Goal: Task Accomplishment & Management: Complete application form

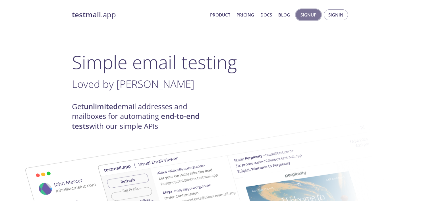
click at [311, 13] on span "Signup" at bounding box center [308, 14] width 16 height 7
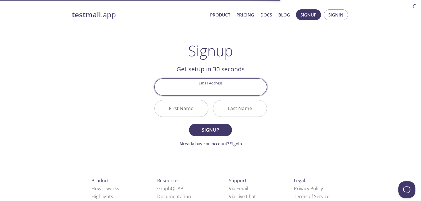
click at [201, 89] on input "Email Address" at bounding box center [211, 87] width 112 height 16
type input "[EMAIL_ADDRESS][DOMAIN_NAME]"
click at [201, 111] on input "First Name" at bounding box center [181, 108] width 53 height 16
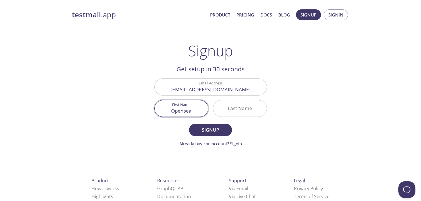
type input "Opensea"
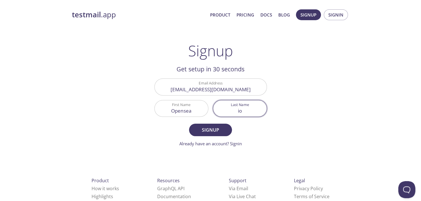
type input "io"
click at [189, 124] on button "Signup" at bounding box center [210, 130] width 43 height 13
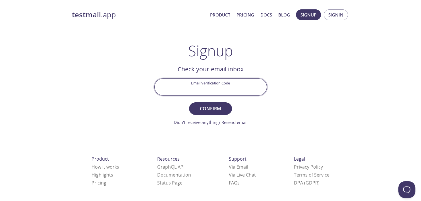
click at [227, 80] on input "Email Verification Code" at bounding box center [211, 87] width 112 height 16
paste input "FRXVKWB"
type input "FRXVKWB"
click at [214, 105] on span "Confirm" at bounding box center [210, 109] width 30 height 8
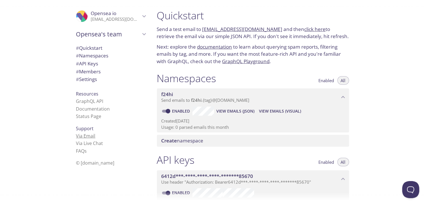
click at [90, 135] on link "Via Email" at bounding box center [85, 136] width 19 height 6
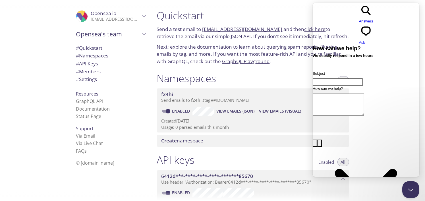
click at [246, 77] on div "Namespaces Enabled All" at bounding box center [253, 79] width 192 height 14
click at [408, 189] on button "Close Beacon popover" at bounding box center [409, 188] width 17 height 17
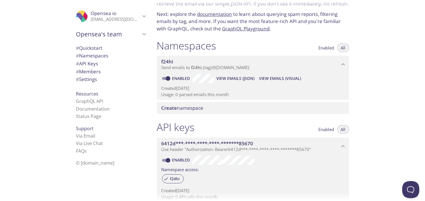
scroll to position [4, 0]
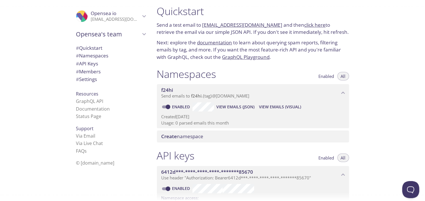
click at [306, 26] on link "click here" at bounding box center [314, 25] width 21 height 7
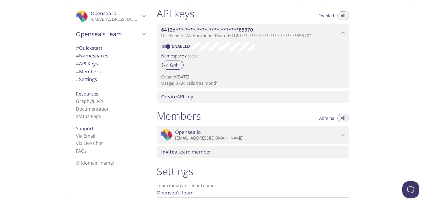
scroll to position [203, 0]
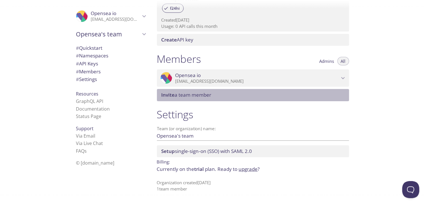
click at [219, 95] on span "Invite a team member" at bounding box center [253, 95] width 185 height 6
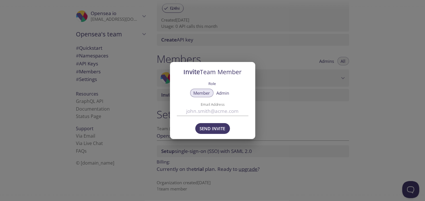
click at [286, 132] on div "Invite Team Member Role Member Admin Email Address Send Invite" at bounding box center [212, 100] width 425 height 201
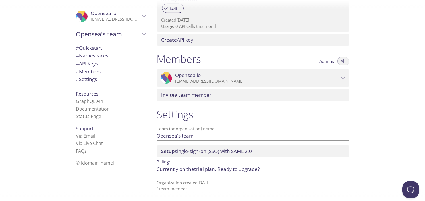
click at [98, 71] on span "# Members" at bounding box center [110, 71] width 69 height 7
click at [89, 50] on span "# Quickstart" at bounding box center [89, 48] width 26 height 7
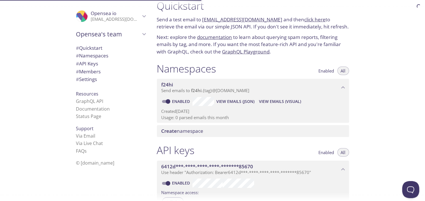
scroll to position [9, 0]
click at [225, 38] on link "documentation" at bounding box center [214, 37] width 35 height 7
